Goal: Task Accomplishment & Management: Manage account settings

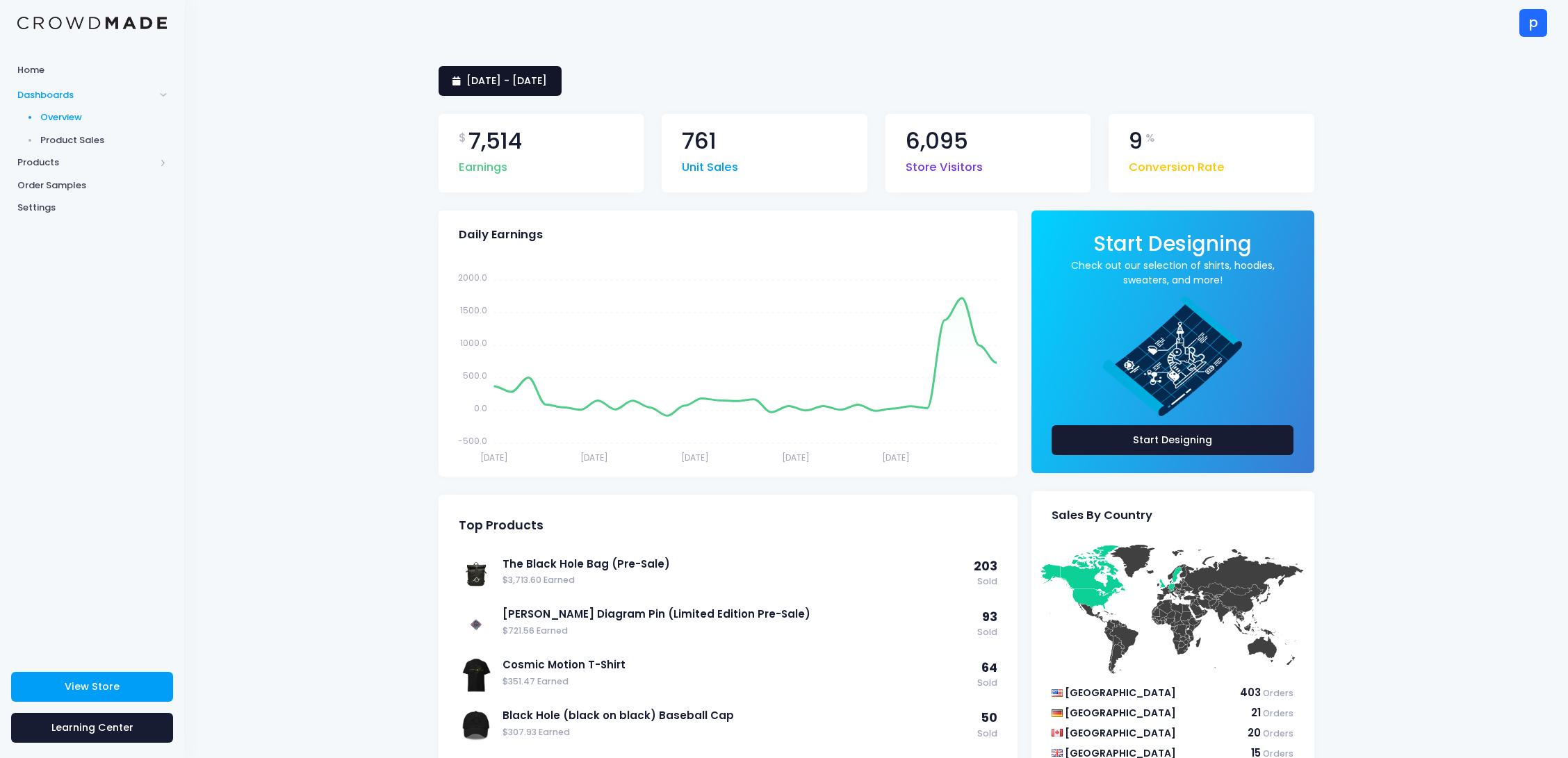
click at [547, 81] on span "[DATE] - [DATE]" at bounding box center [507, 80] width 80 height 14
click at [515, 204] on li "This Month" at bounding box center [499, 209] width 122 height 23
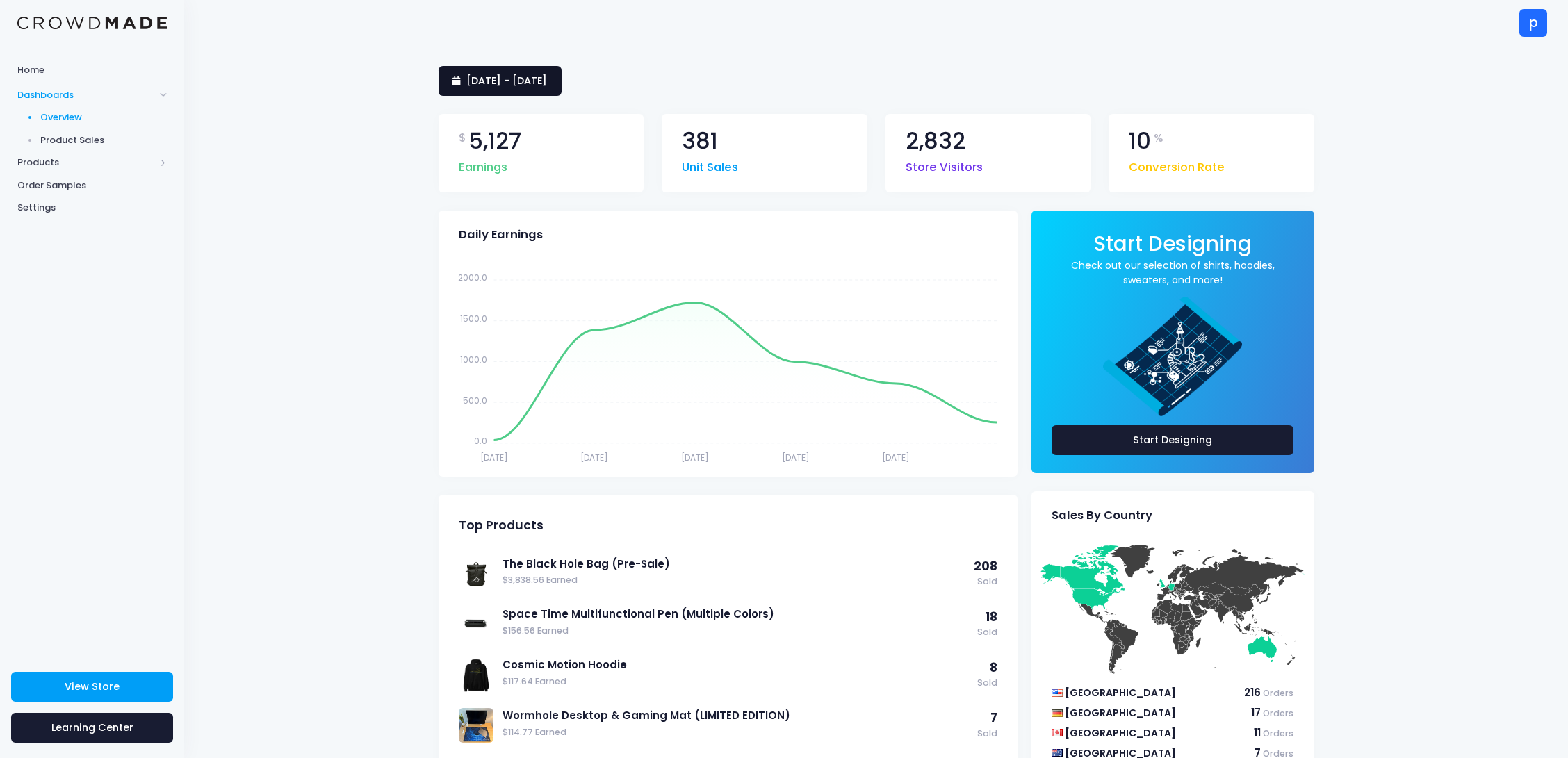
click at [547, 77] on span "[DATE] - [DATE]" at bounding box center [507, 80] width 80 height 14
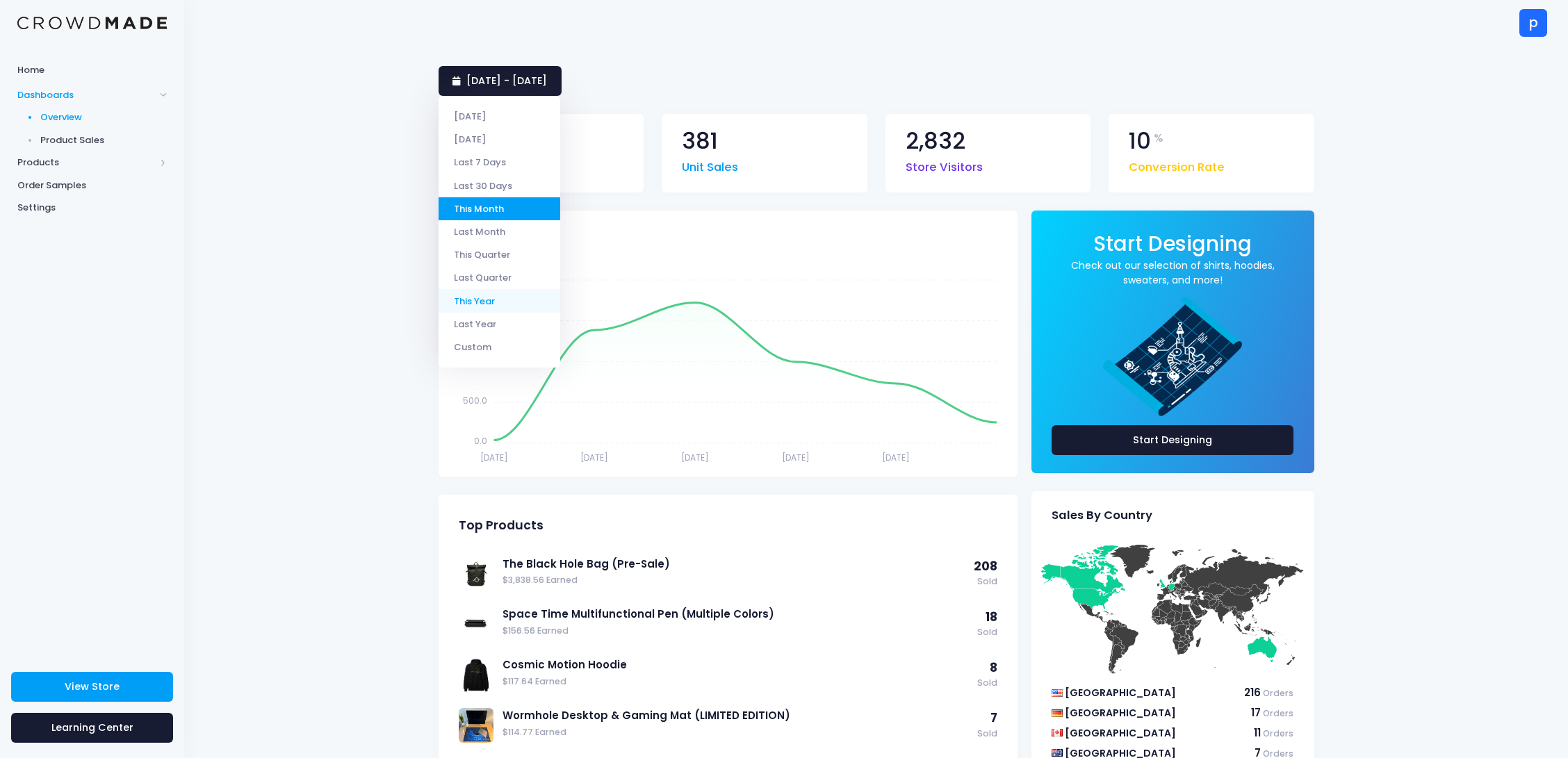
click at [501, 302] on li "This Year" at bounding box center [499, 300] width 122 height 23
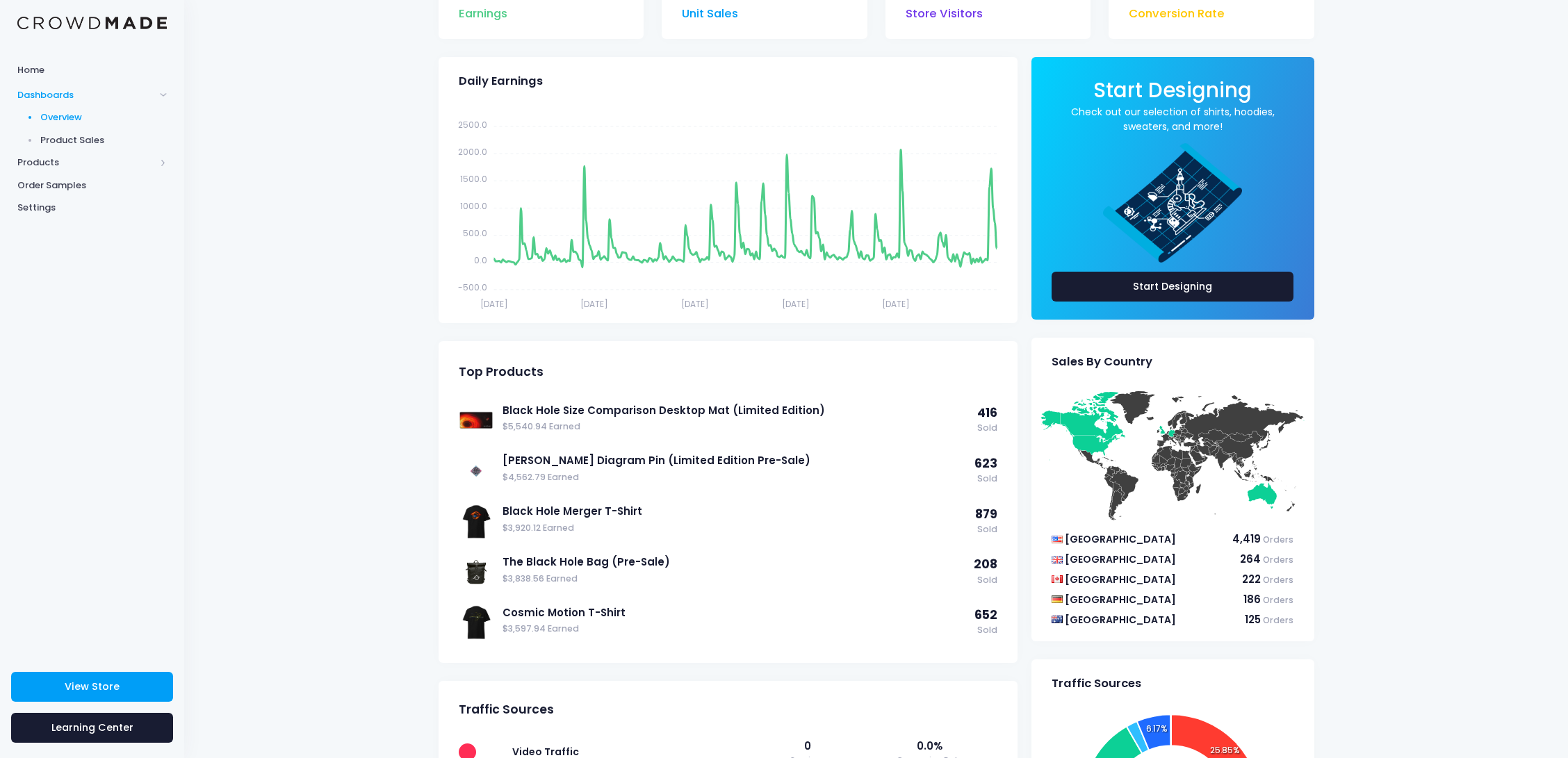
scroll to position [159, 0]
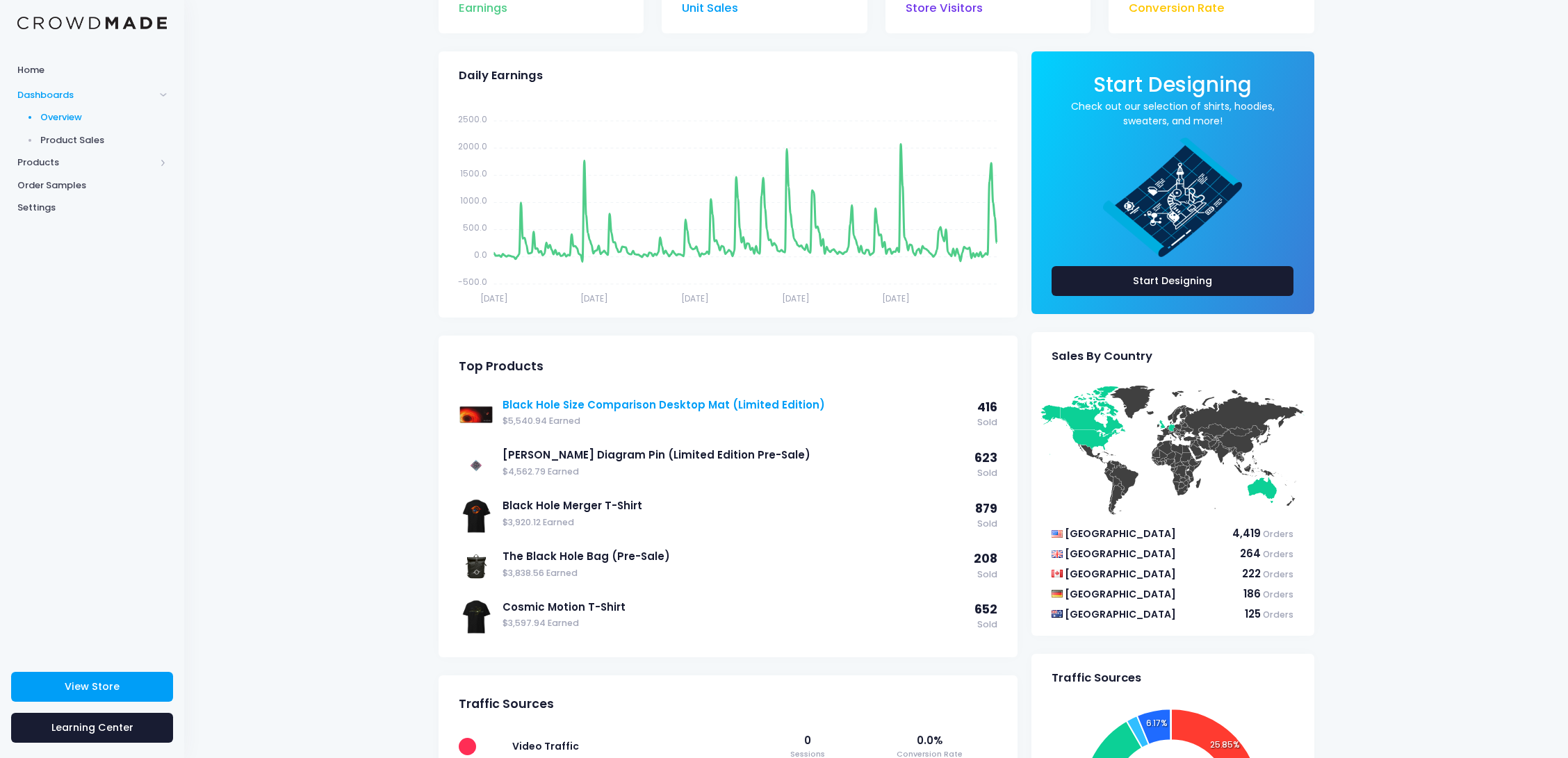
click at [667, 407] on link "Black Hole Size Comparison Desktop Mat (Limited Edition)" at bounding box center [736, 405] width 467 height 15
click at [664, 555] on link "The Black Hole Bag (Pre-Sale)" at bounding box center [734, 556] width 464 height 15
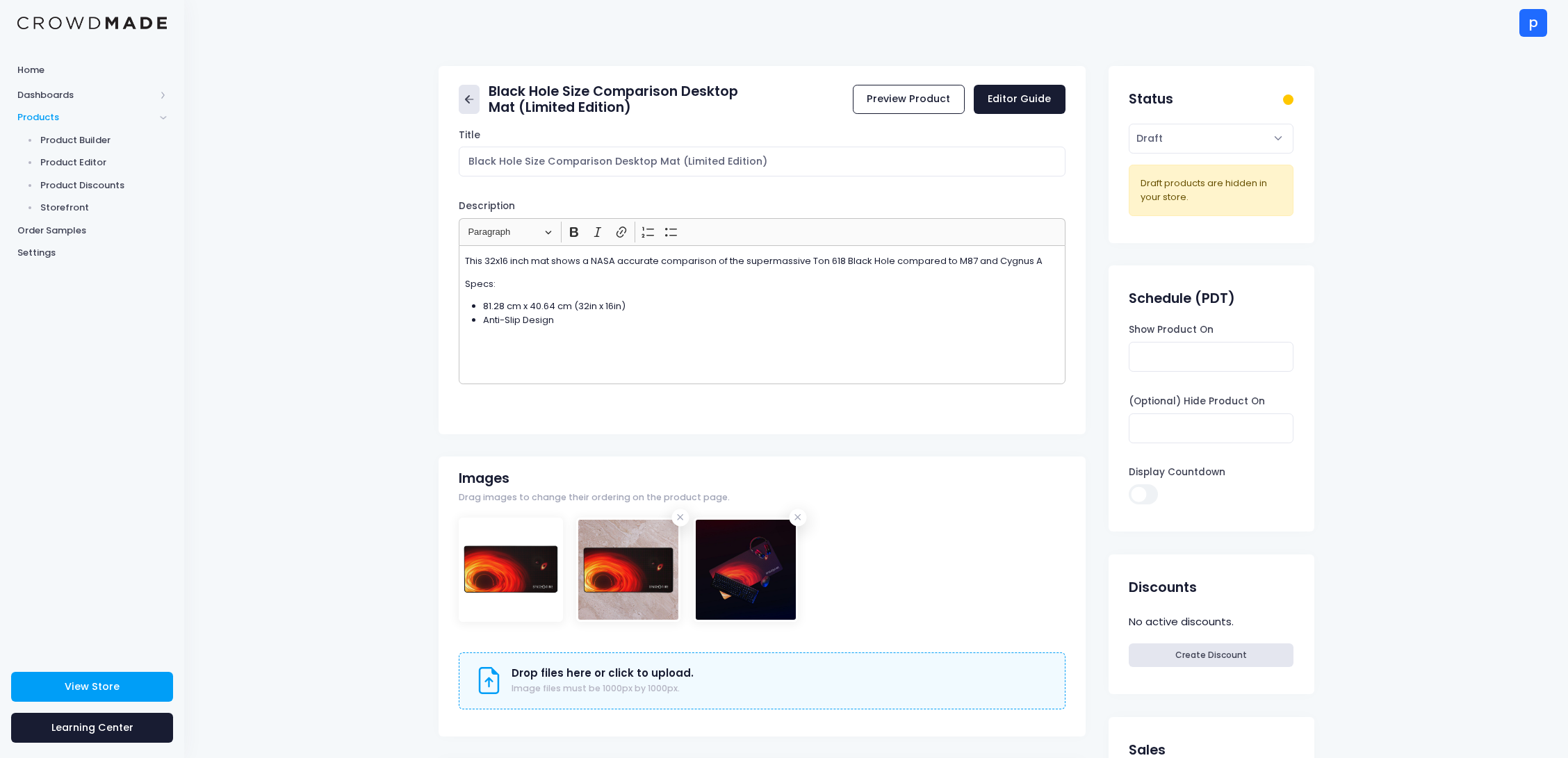
click at [472, 105] on icon at bounding box center [469, 99] width 16 height 16
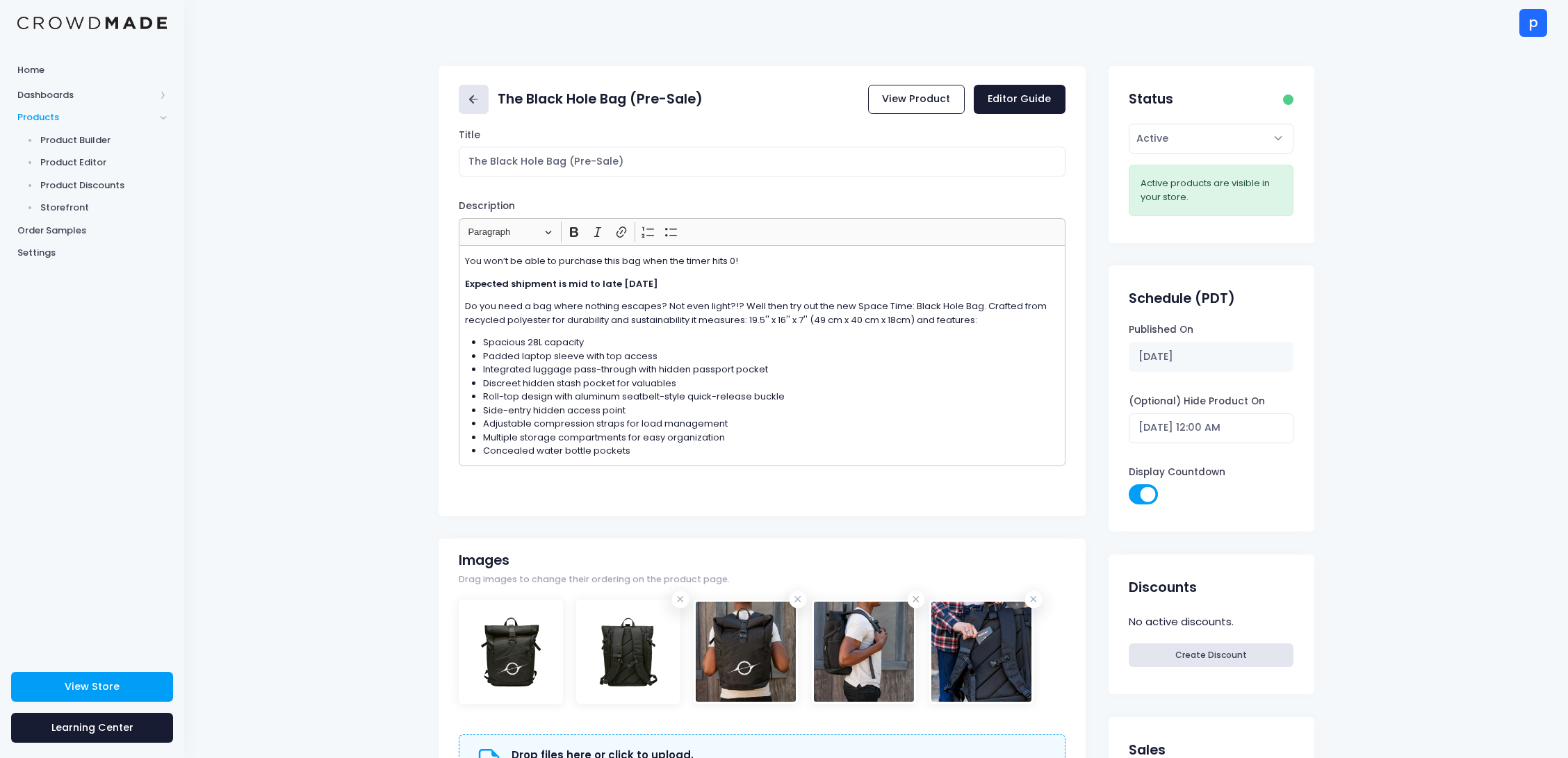
click at [479, 98] on icon at bounding box center [473, 99] width 16 height 16
click at [481, 97] on icon at bounding box center [473, 99] width 16 height 16
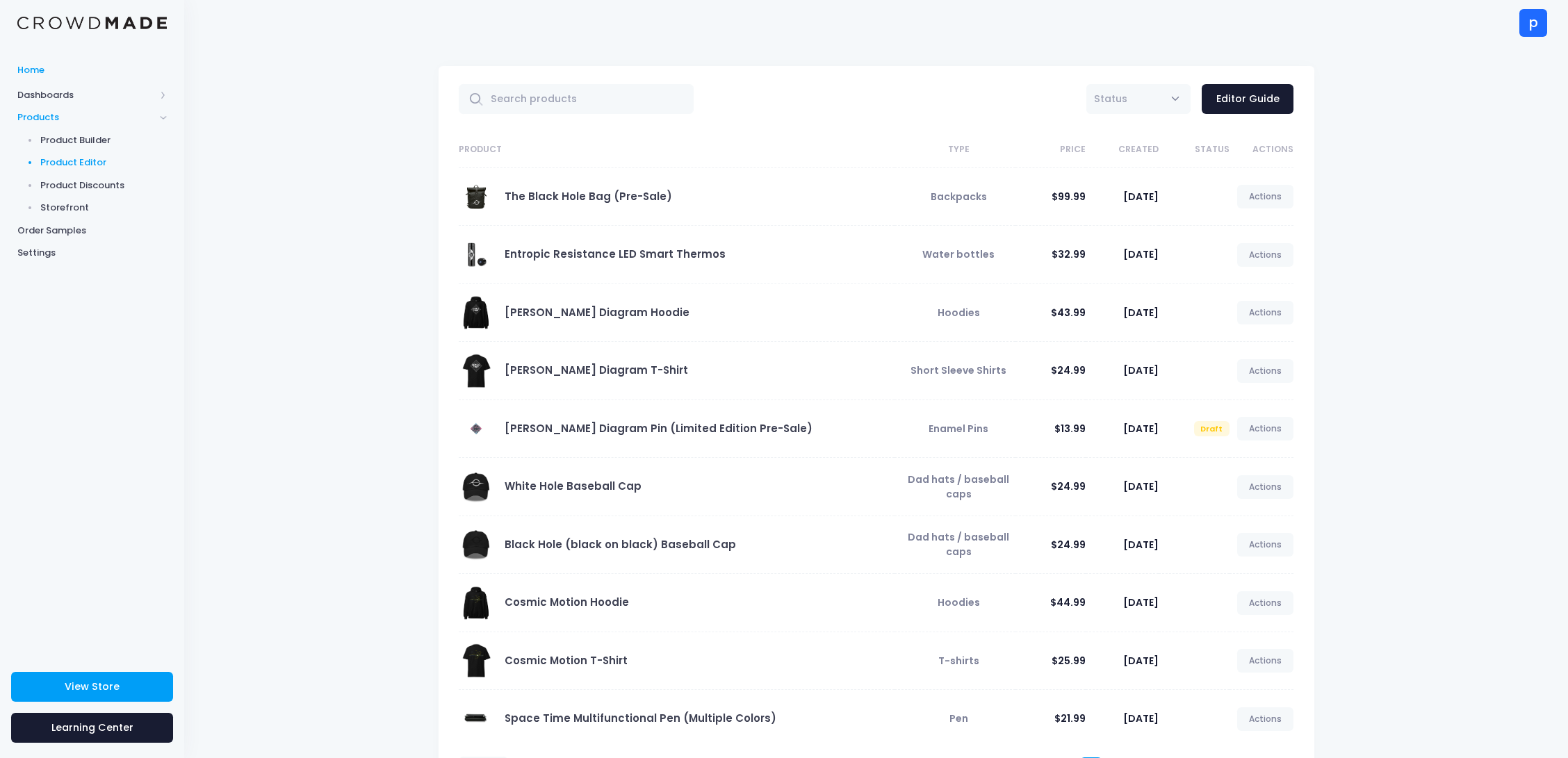
click at [81, 65] on span "Home" at bounding box center [92, 70] width 150 height 14
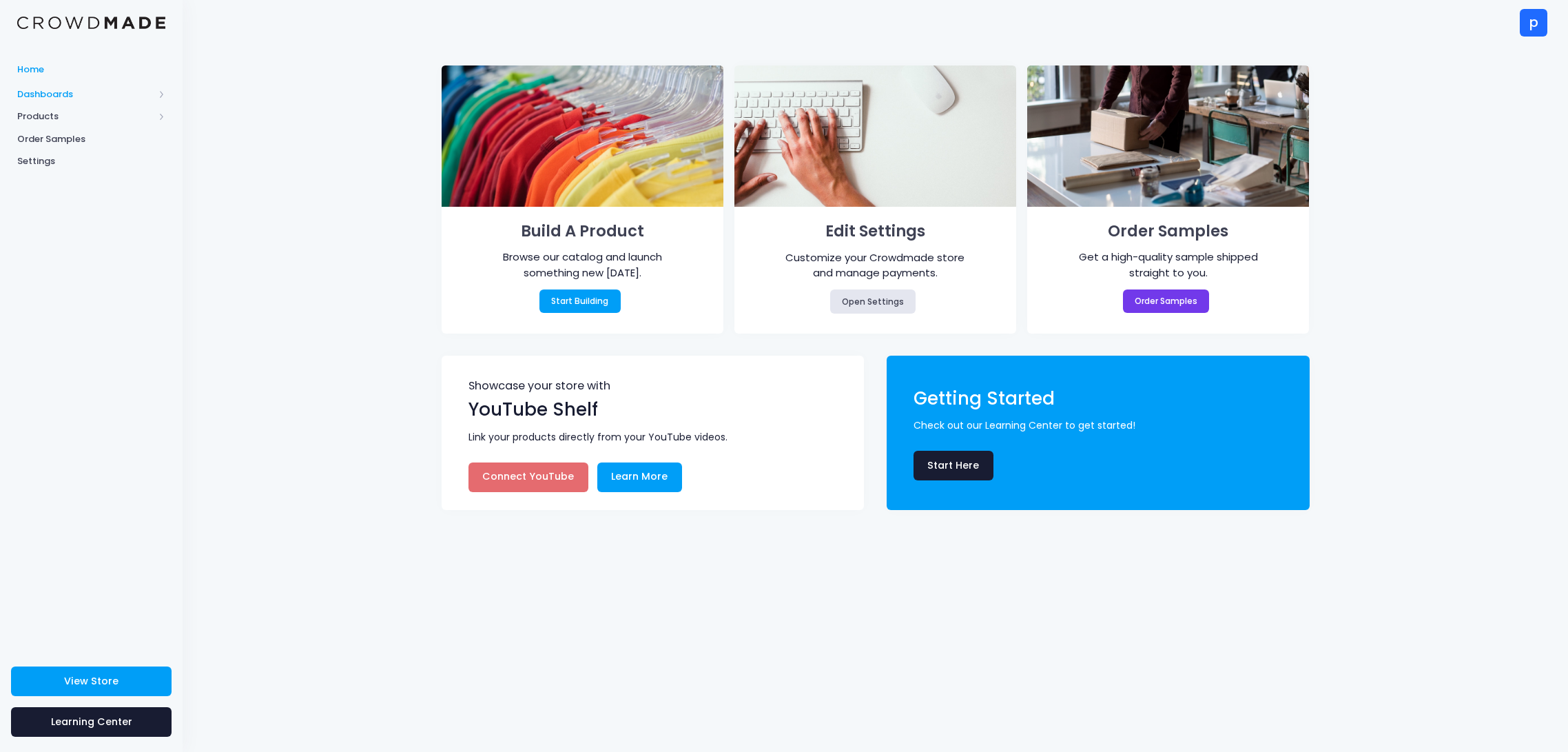
click at [67, 93] on span "Dashboards" at bounding box center [85, 94] width 137 height 14
click at [68, 119] on span "Overview" at bounding box center [103, 116] width 126 height 14
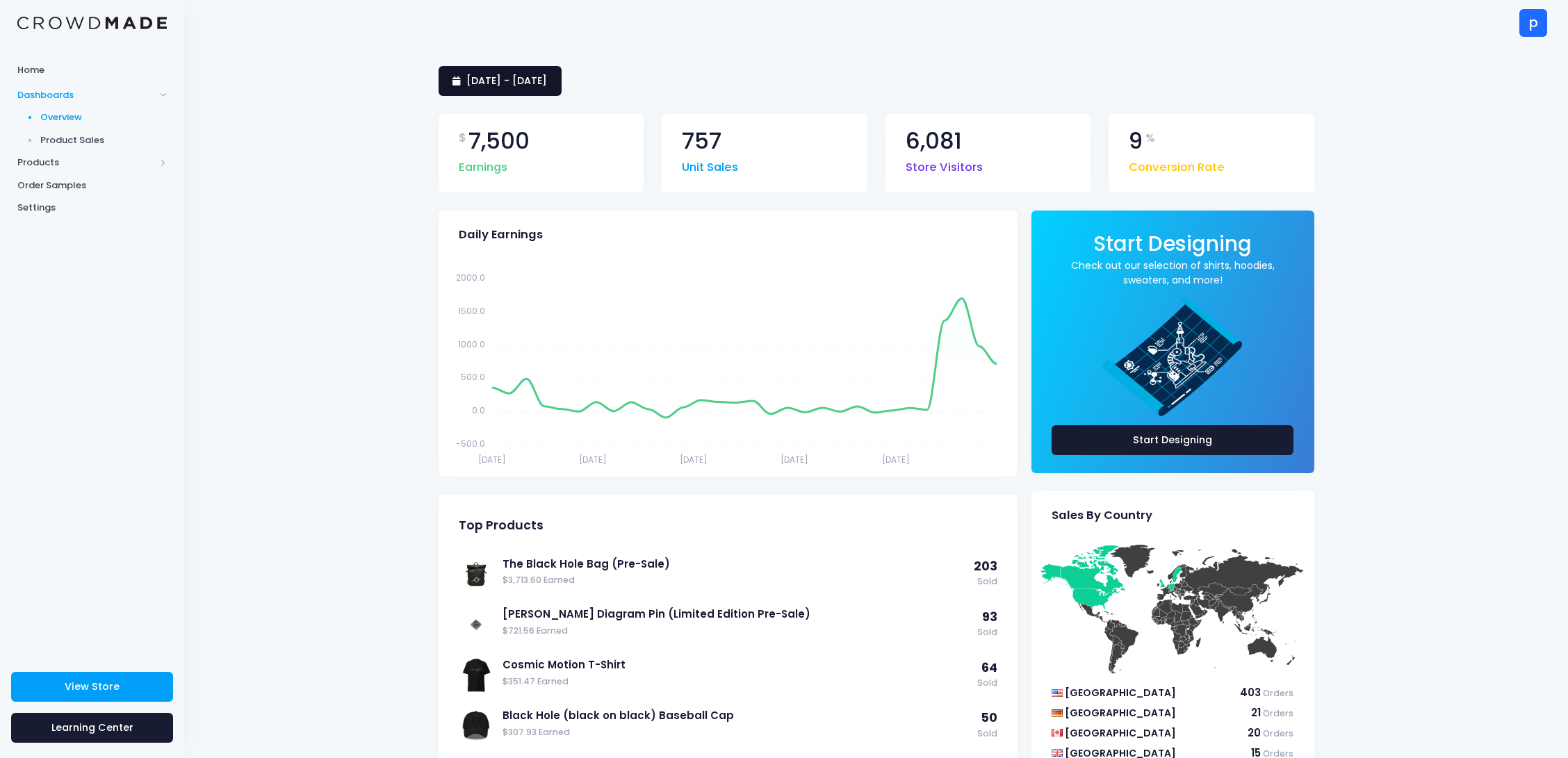
click at [547, 86] on span "6 September 2025 - 5 October 2025" at bounding box center [507, 80] width 80 height 14
click at [519, 206] on li "This Month" at bounding box center [499, 209] width 122 height 23
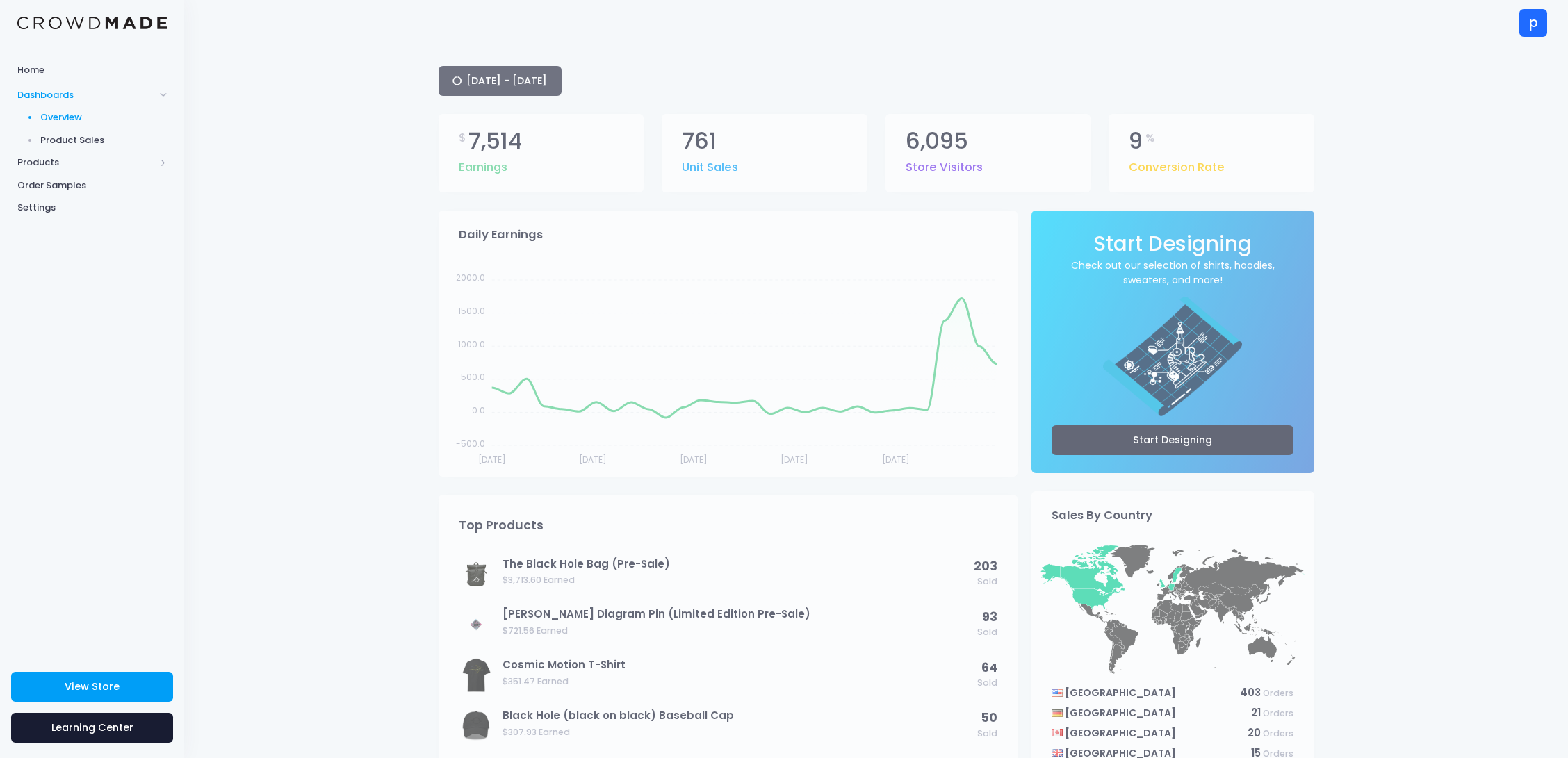
click at [545, 80] on div "1 October 2025 - 6 October 2025" at bounding box center [876, 80] width 876 height 30
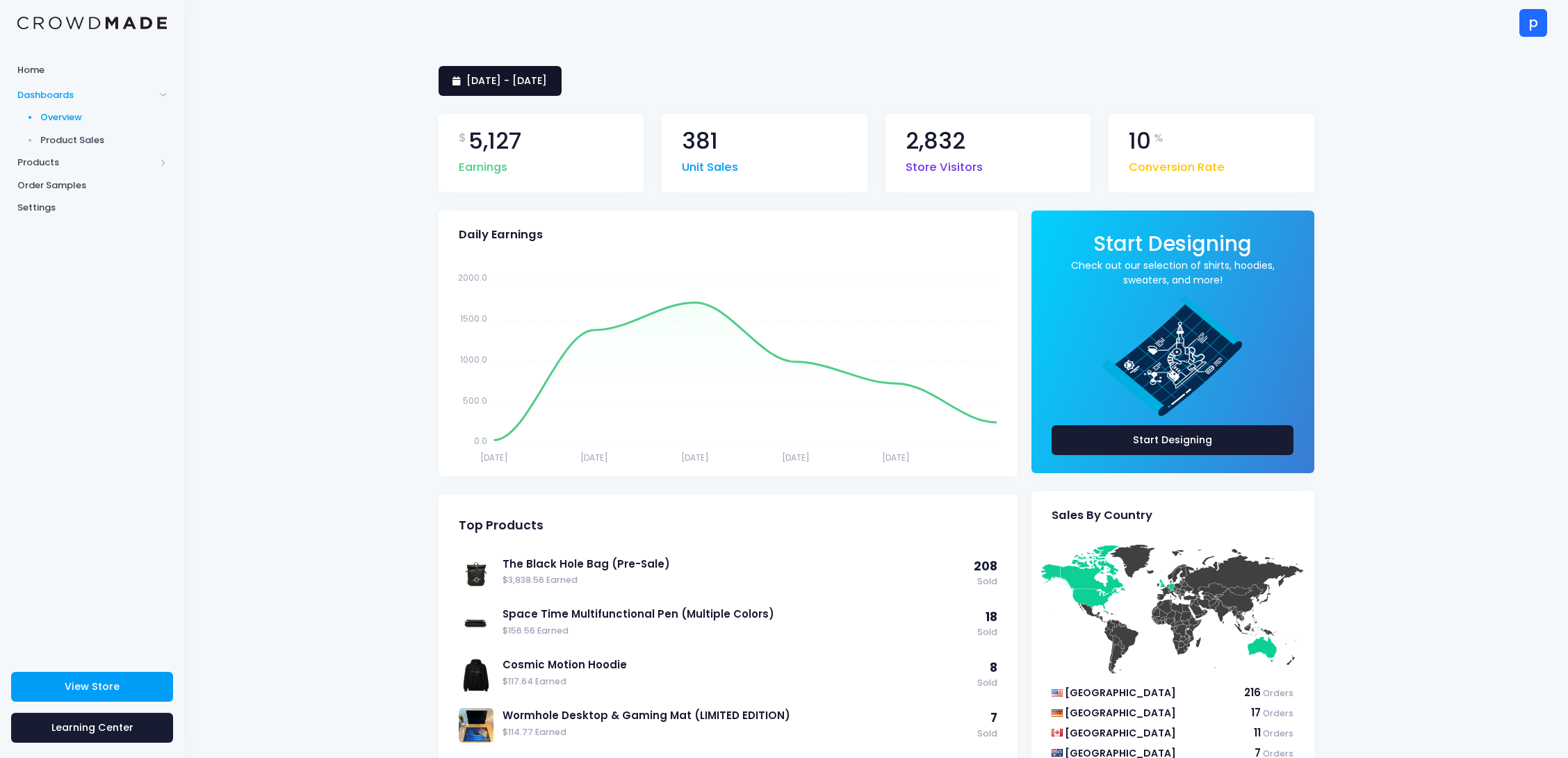
click at [561, 87] on link "1 October 2025 - 6 October 2025" at bounding box center [500, 80] width 123 height 30
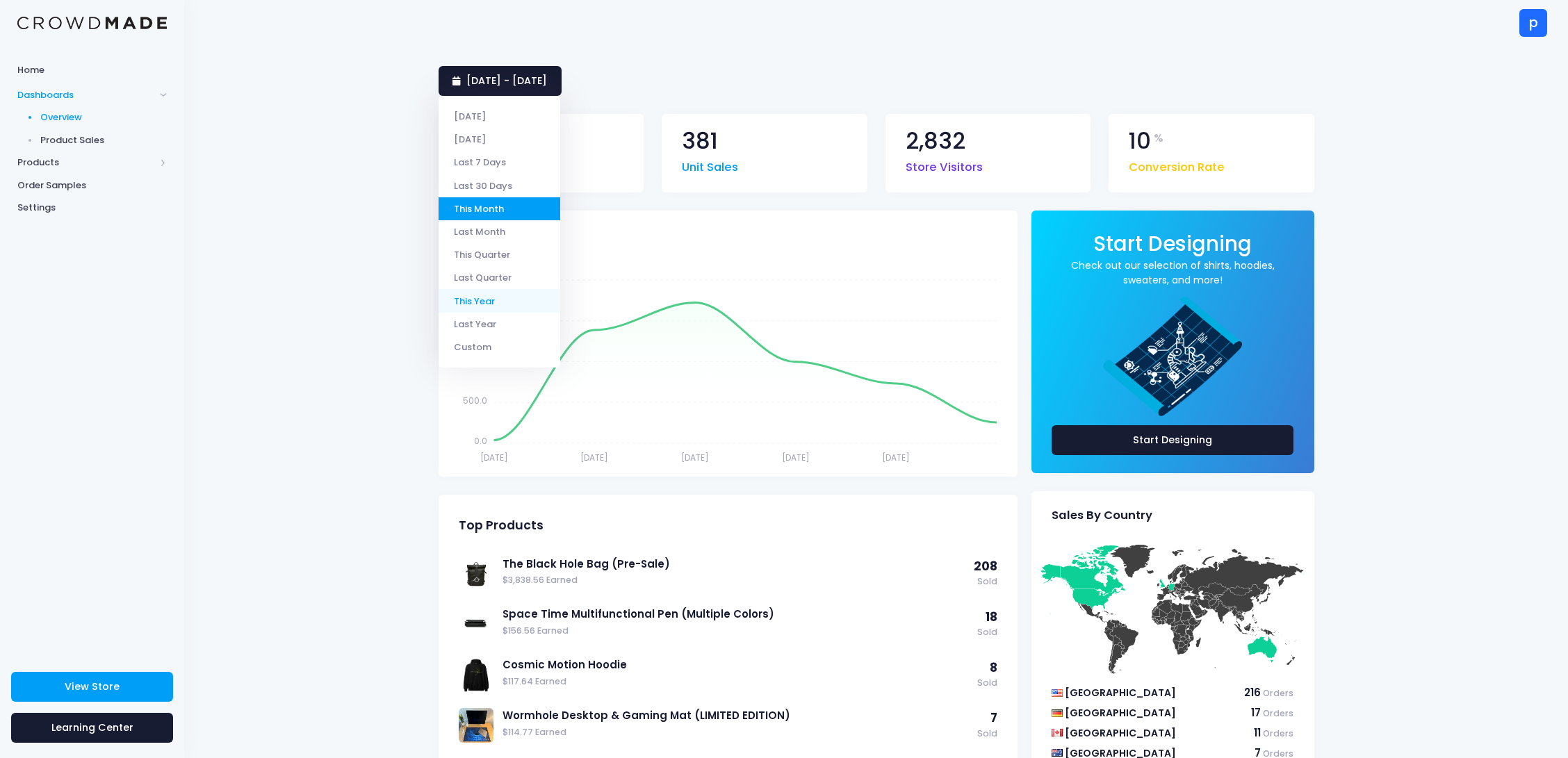
click at [506, 303] on li "This Year" at bounding box center [499, 300] width 122 height 23
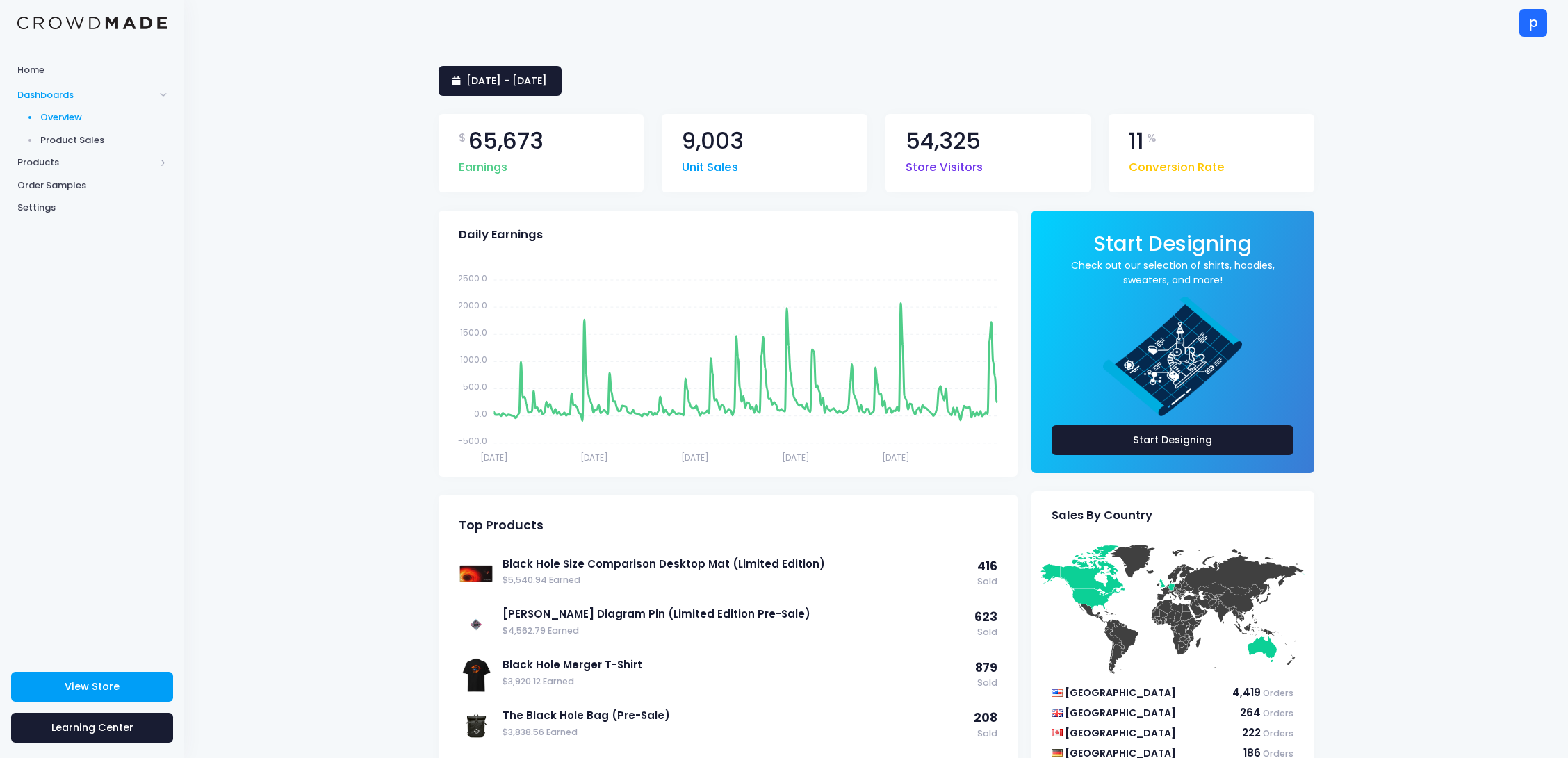
scroll to position [161, 0]
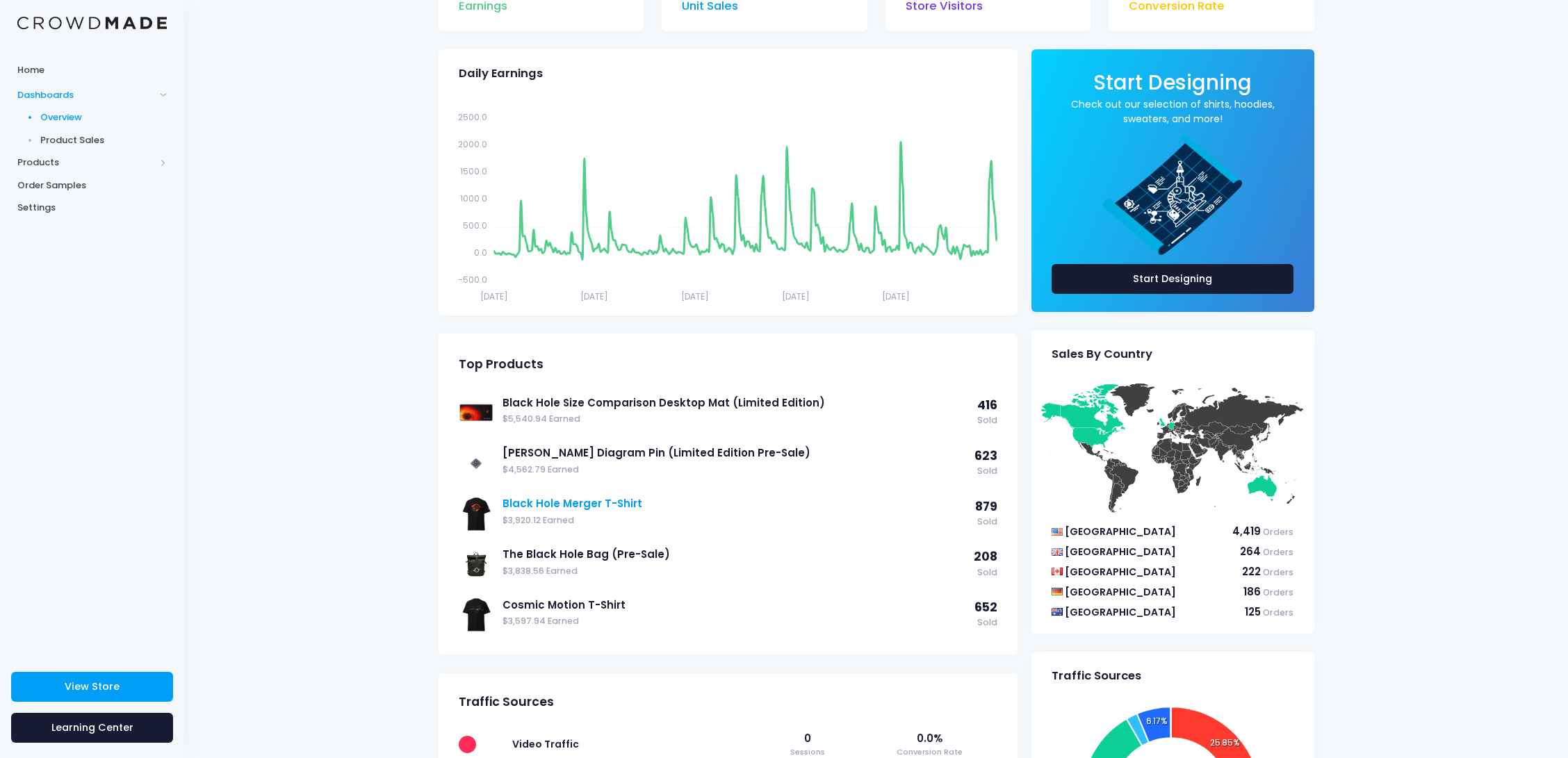
click at [593, 502] on link "Black Hole Merger T-Shirt" at bounding box center [735, 504] width 466 height 15
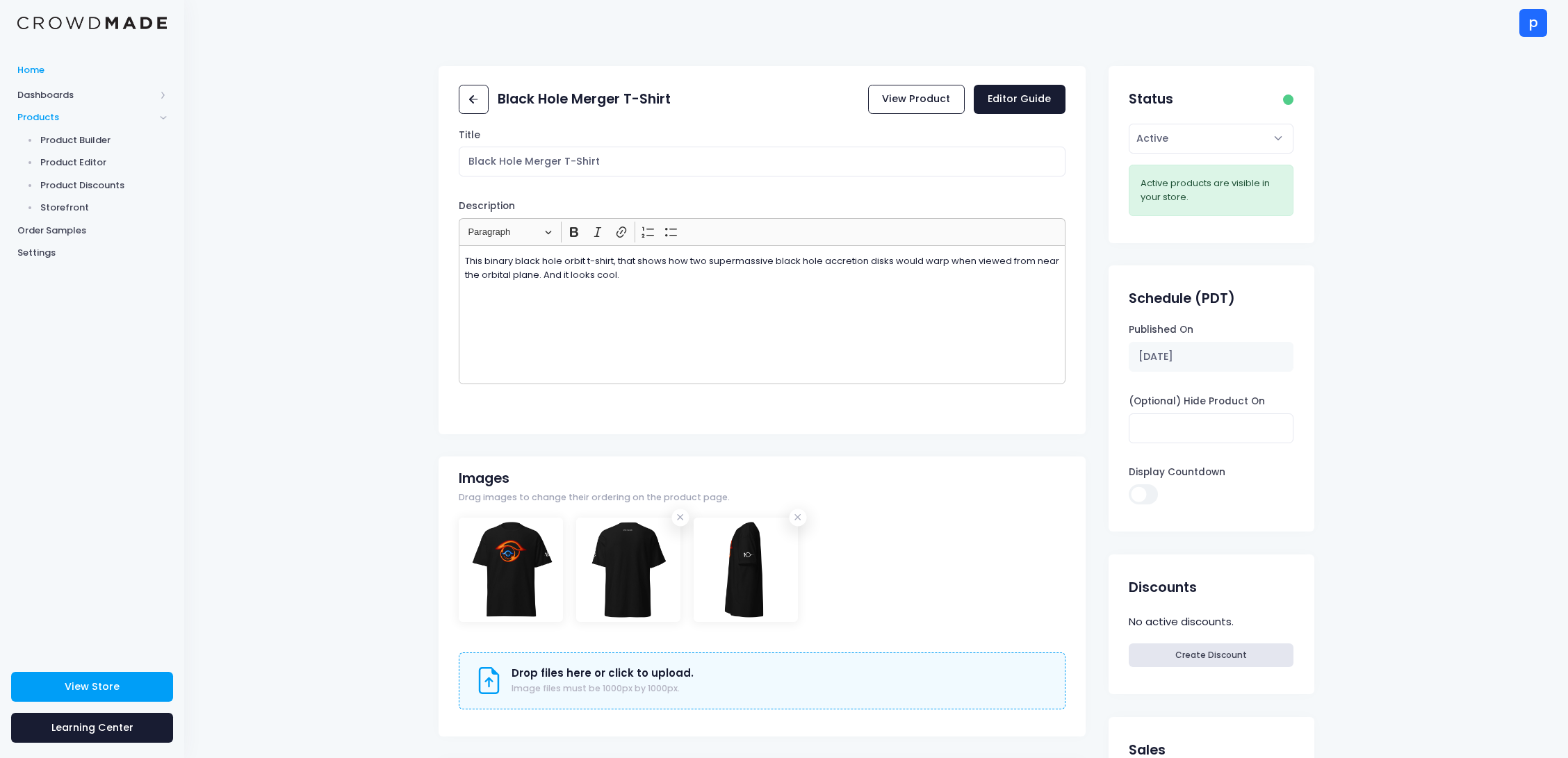
click at [83, 69] on span "Home" at bounding box center [92, 70] width 150 height 14
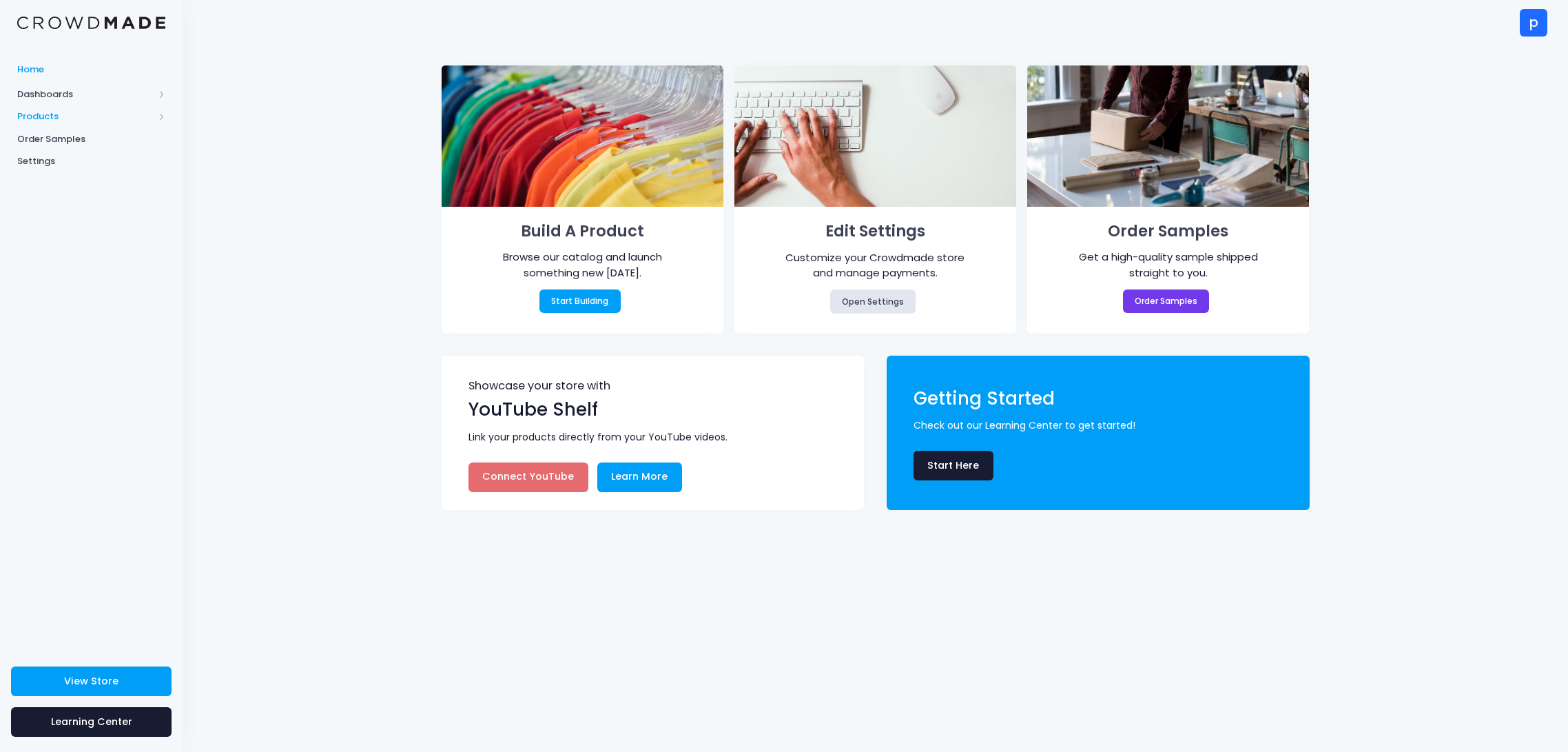
click at [32, 113] on span "Products" at bounding box center [85, 116] width 137 height 14
click at [60, 93] on span "Dashboards" at bounding box center [85, 94] width 137 height 14
click at [49, 161] on span "Products" at bounding box center [85, 161] width 137 height 14
click at [70, 137] on span "Product Builder" at bounding box center [103, 139] width 126 height 14
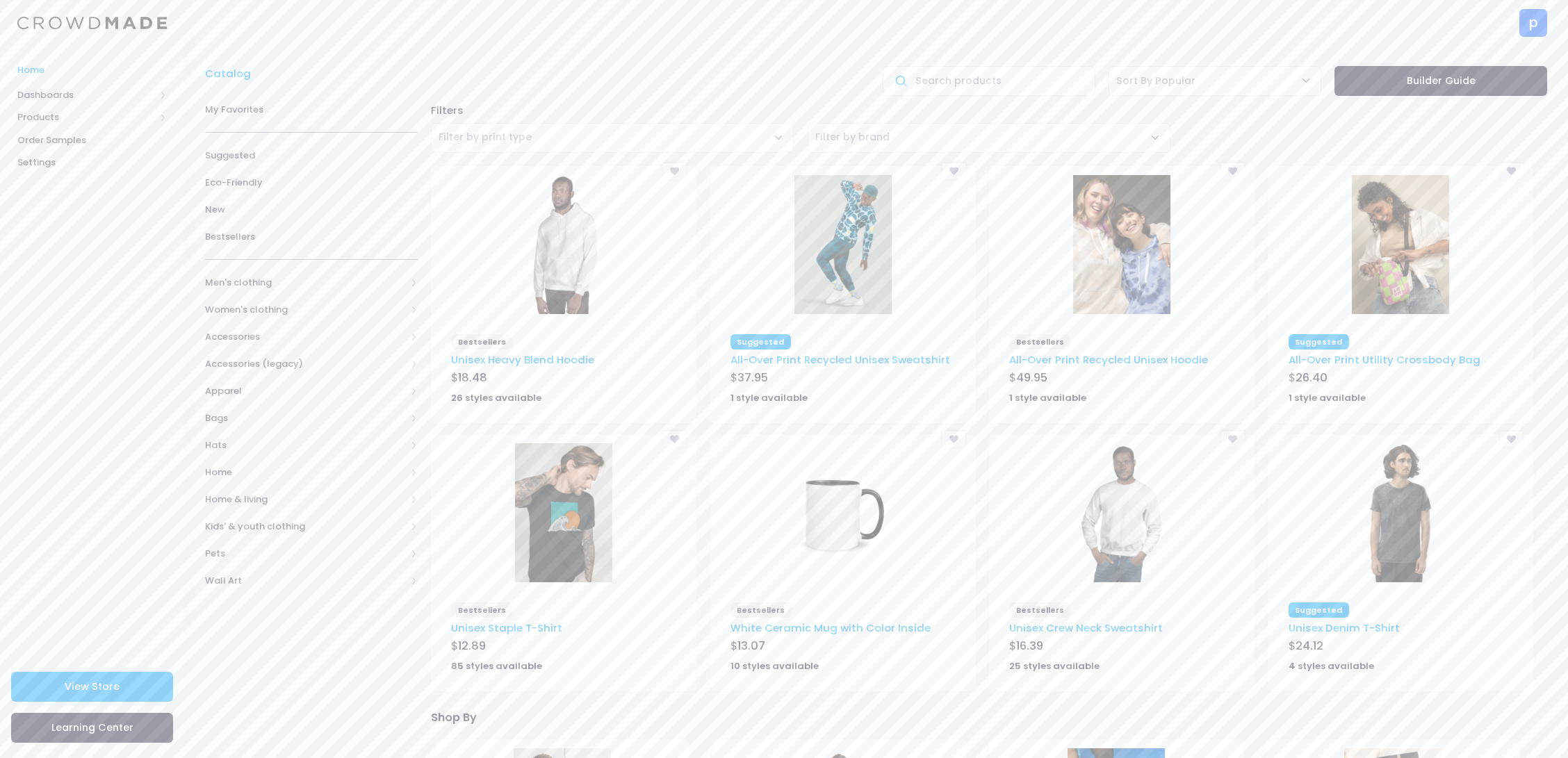
click at [106, 62] on link "Home" at bounding box center [92, 70] width 184 height 27
